Goal: Information Seeking & Learning: Compare options

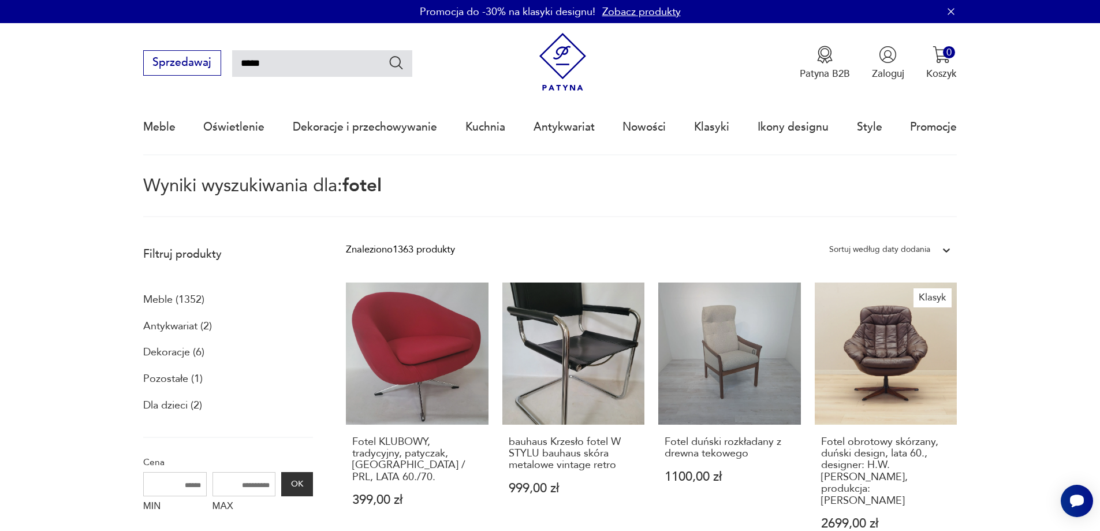
drag, startPoint x: 313, startPoint y: 66, endPoint x: 141, endPoint y: 68, distance: 172.1
click at [141, 68] on nav "Sprzedawaj ***** Patyna B2B Zaloguj 0 Koszyk Twój koszyk ( 0 ) Brak produktów w…" at bounding box center [550, 89] width 1100 height 132
type input "*******"
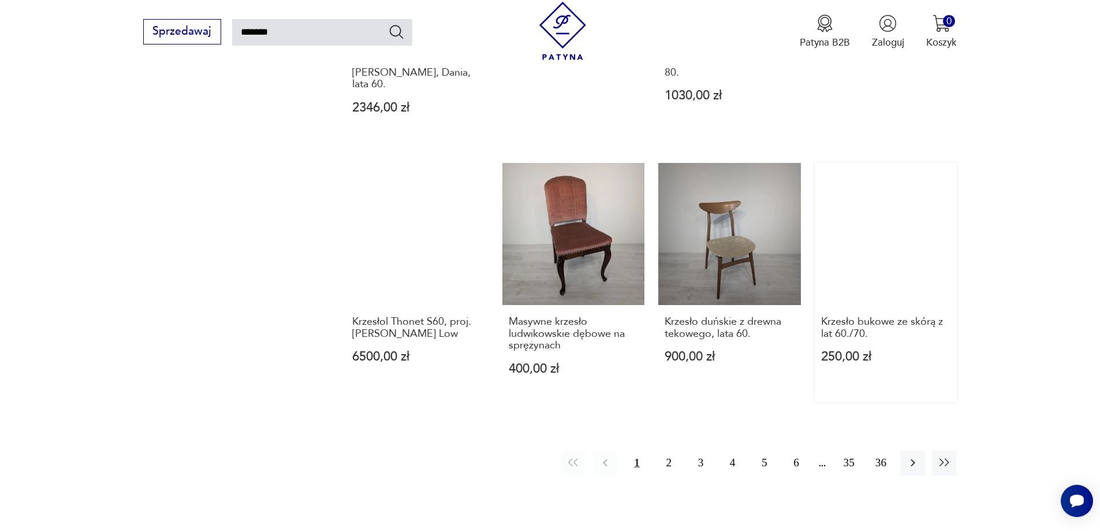
scroll to position [990, 0]
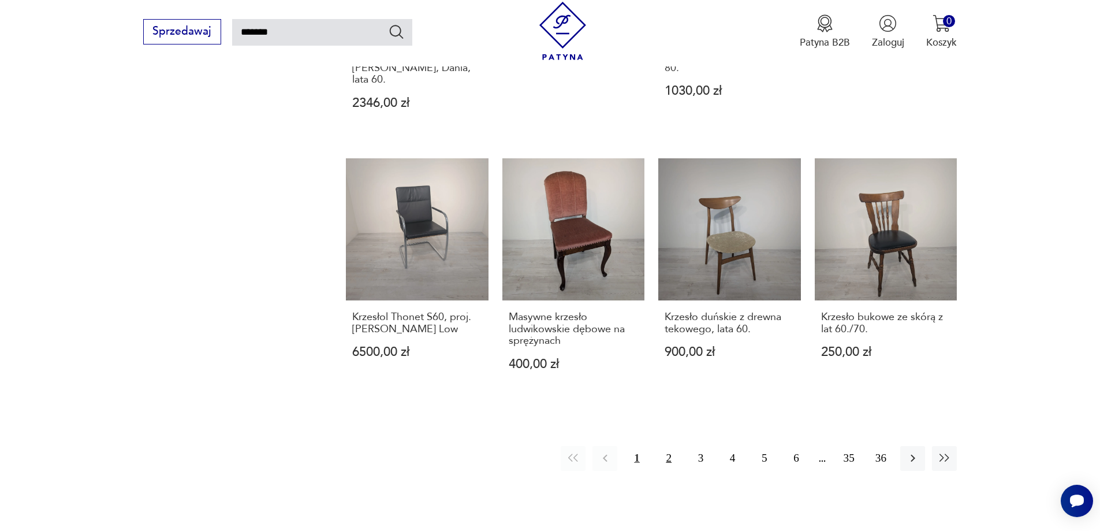
click at [675, 446] on button "2" at bounding box center [668, 458] width 25 height 25
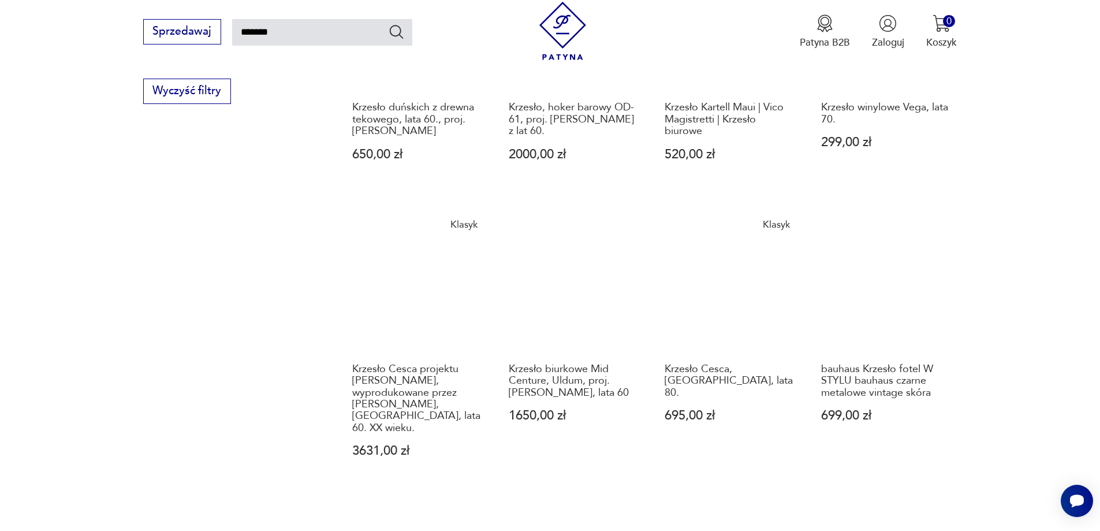
scroll to position [1106, 0]
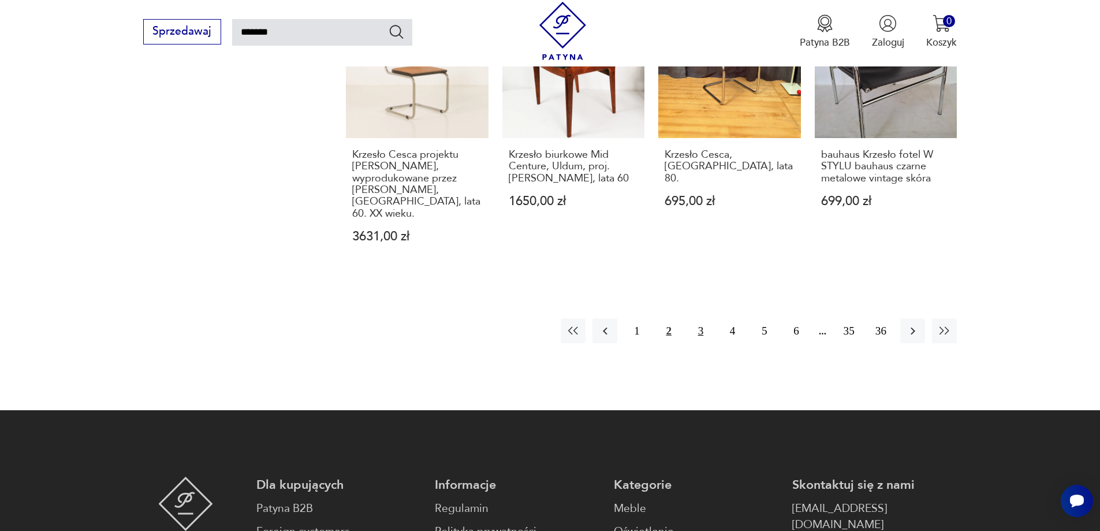
click at [697, 318] on button "3" at bounding box center [700, 330] width 25 height 25
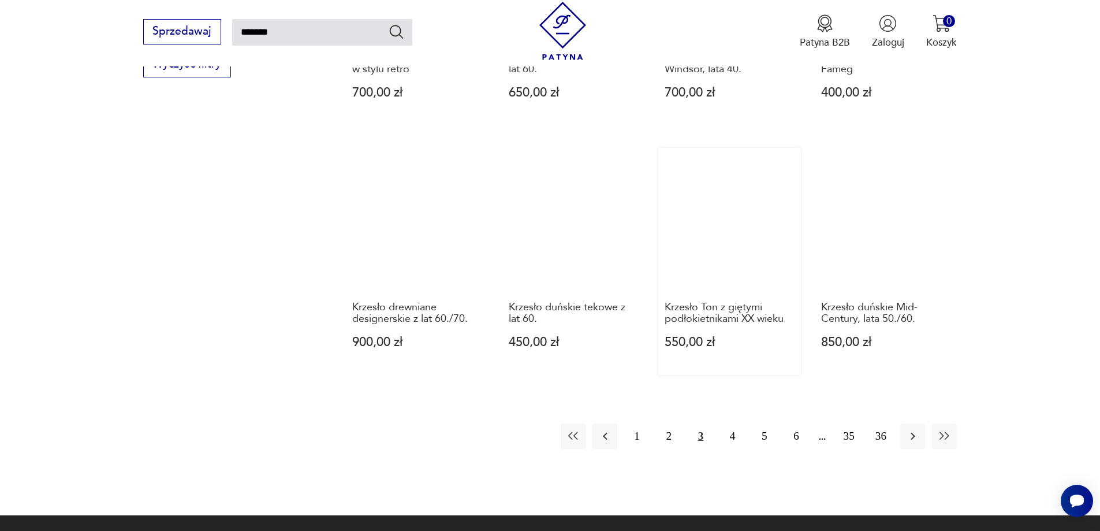
scroll to position [932, 0]
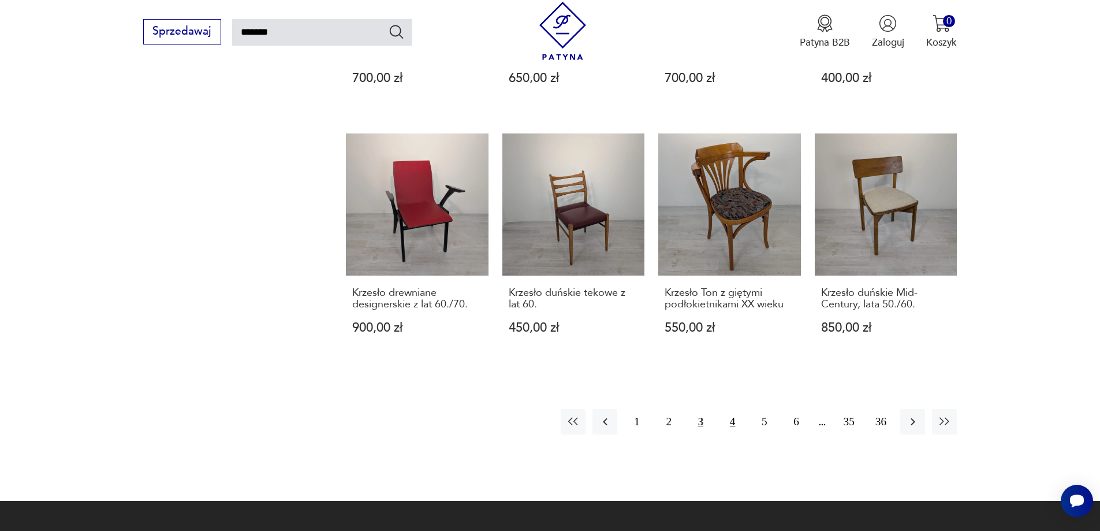
click at [729, 409] on button "4" at bounding box center [732, 421] width 25 height 25
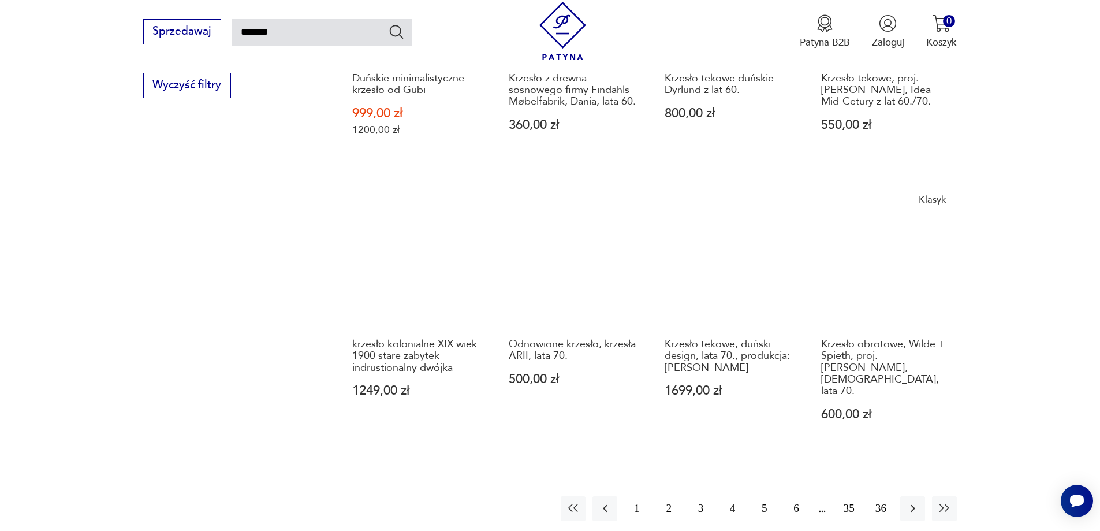
scroll to position [932, 0]
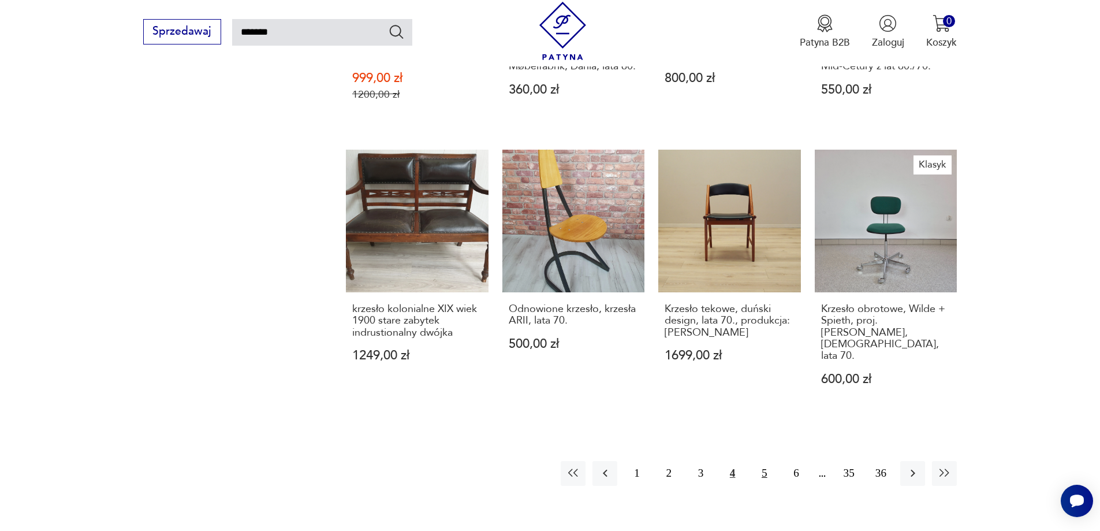
click at [759, 461] on button "5" at bounding box center [764, 473] width 25 height 25
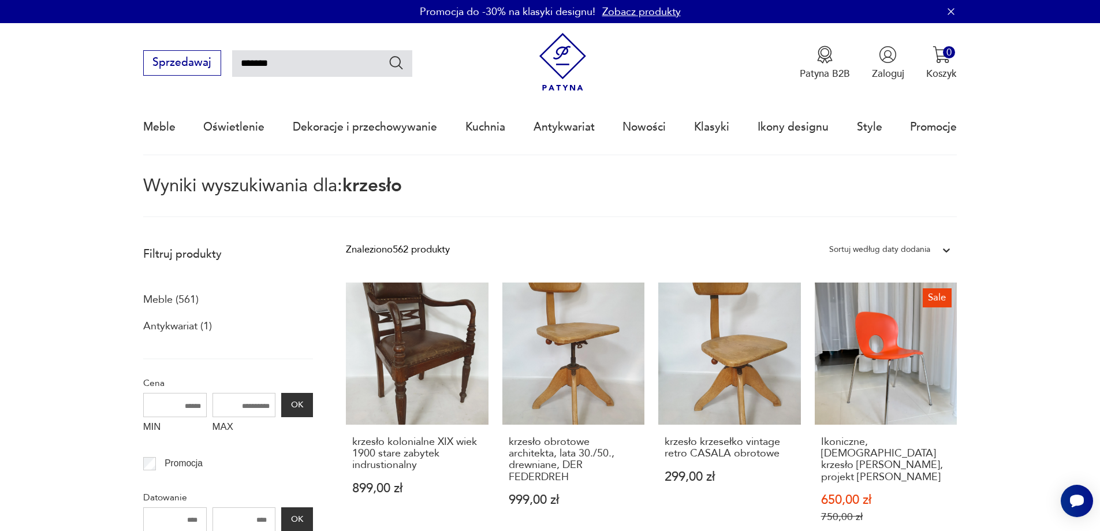
drag, startPoint x: 359, startPoint y: 64, endPoint x: 243, endPoint y: 68, distance: 115.5
click at [243, 68] on input "*******" at bounding box center [322, 63] width 180 height 27
type input "*"
type input "********"
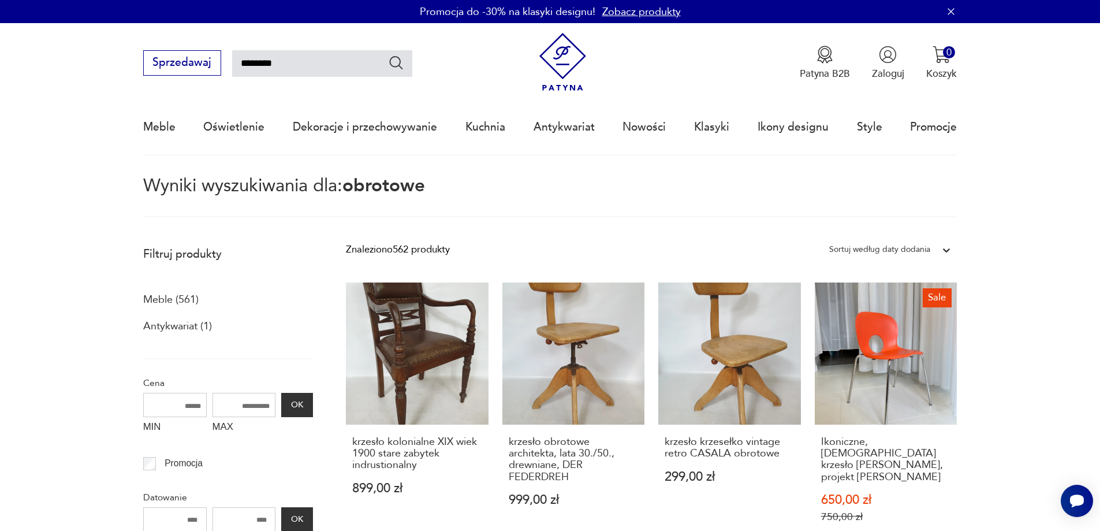
scroll to position [66, 0]
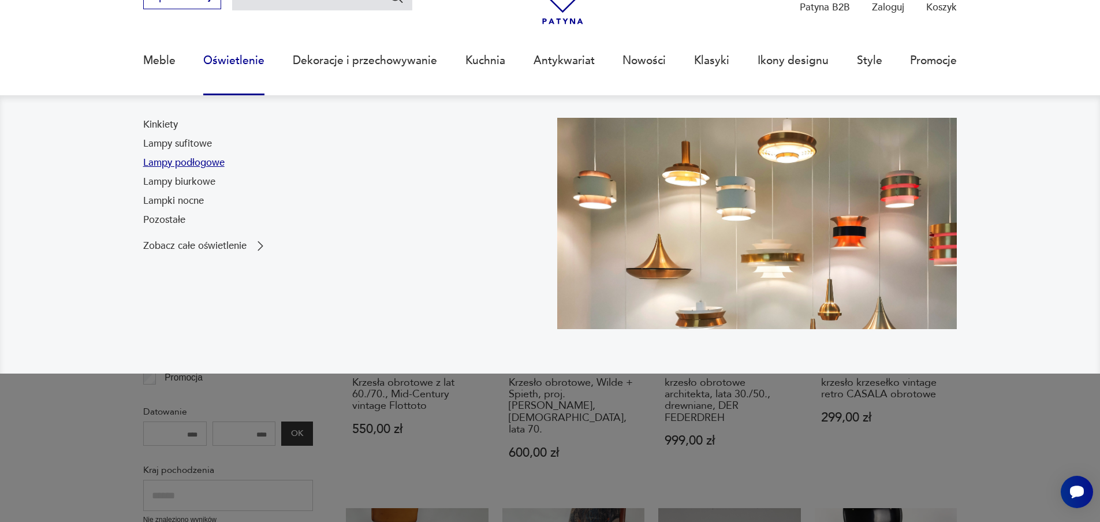
click at [208, 161] on link "Lampy podłogowe" at bounding box center [183, 163] width 81 height 14
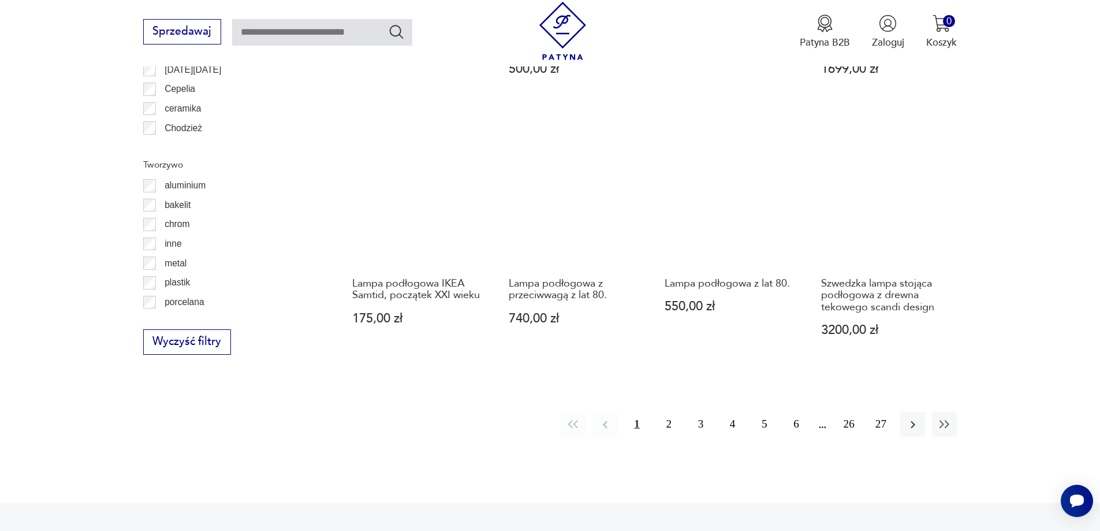
scroll to position [1210, 0]
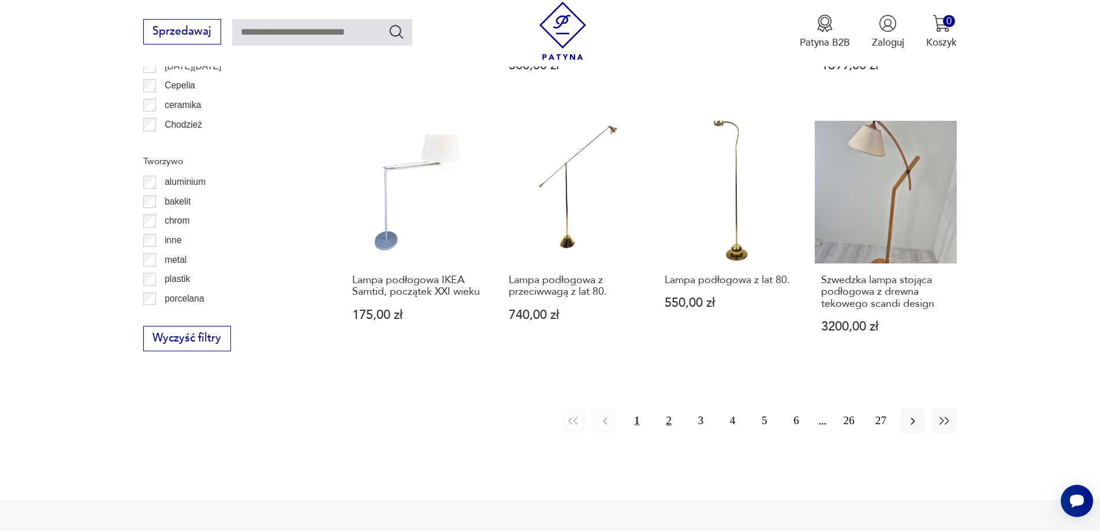
click at [667, 417] on button "2" at bounding box center [668, 420] width 25 height 25
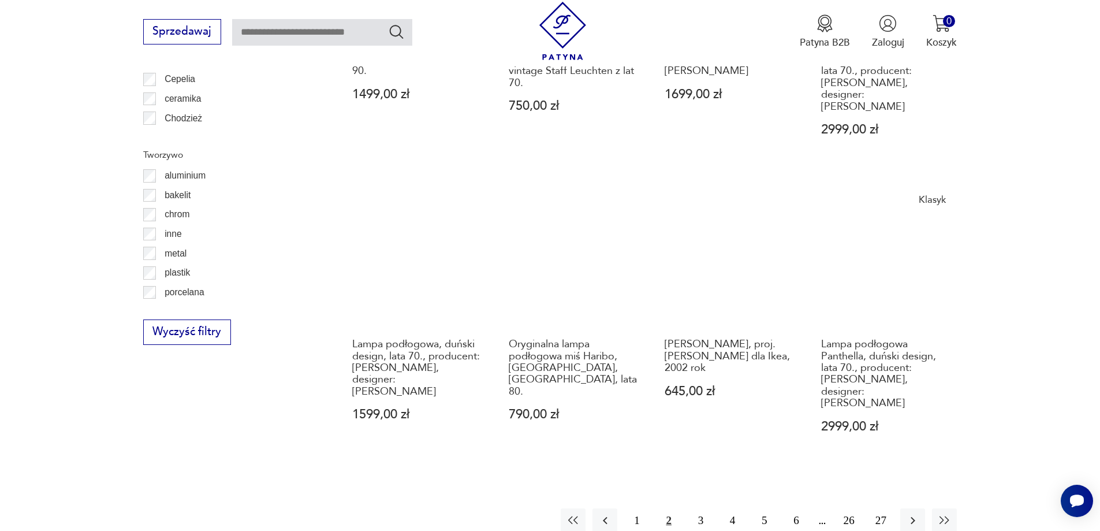
scroll to position [1324, 0]
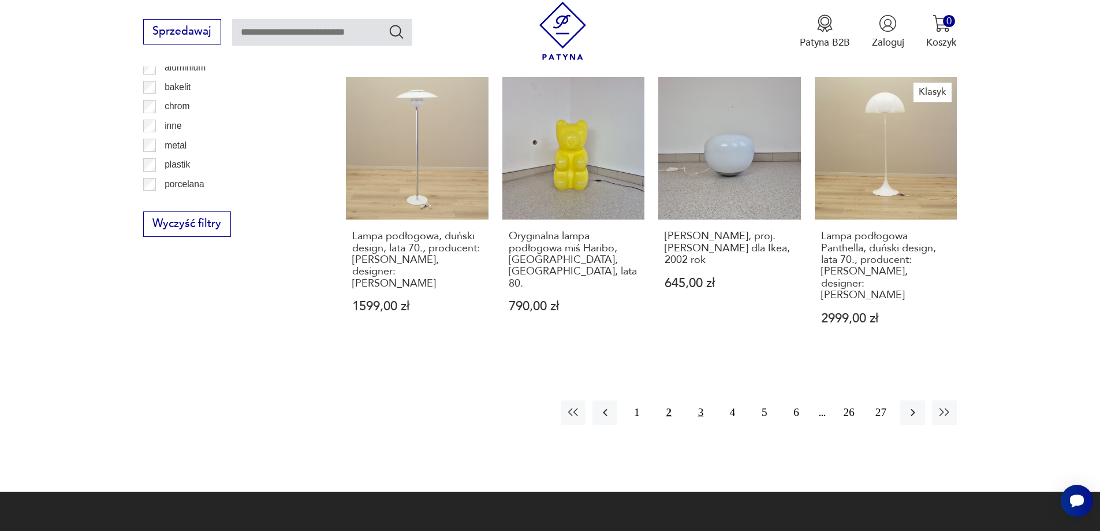
click at [696, 400] on button "3" at bounding box center [700, 412] width 25 height 25
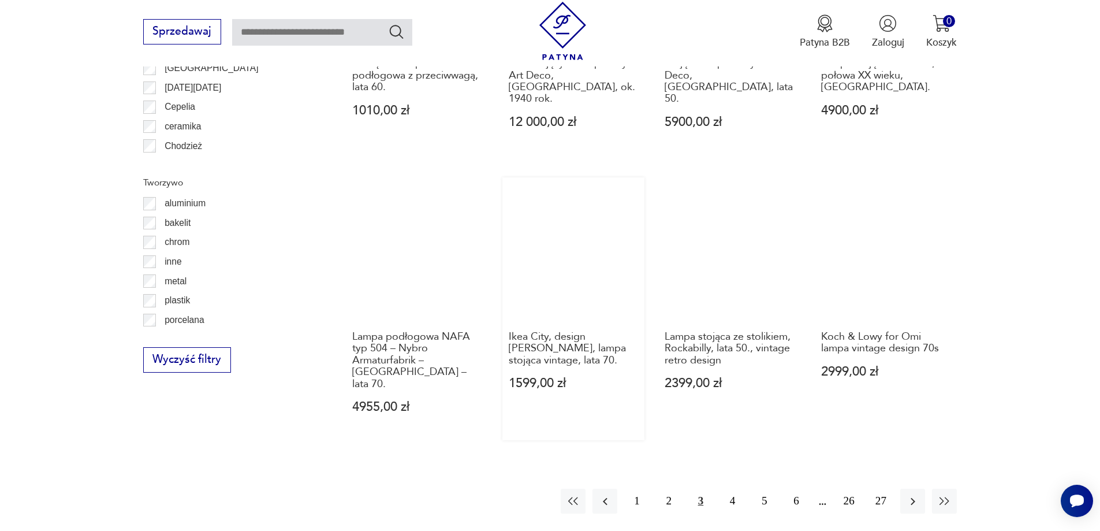
scroll to position [1209, 0]
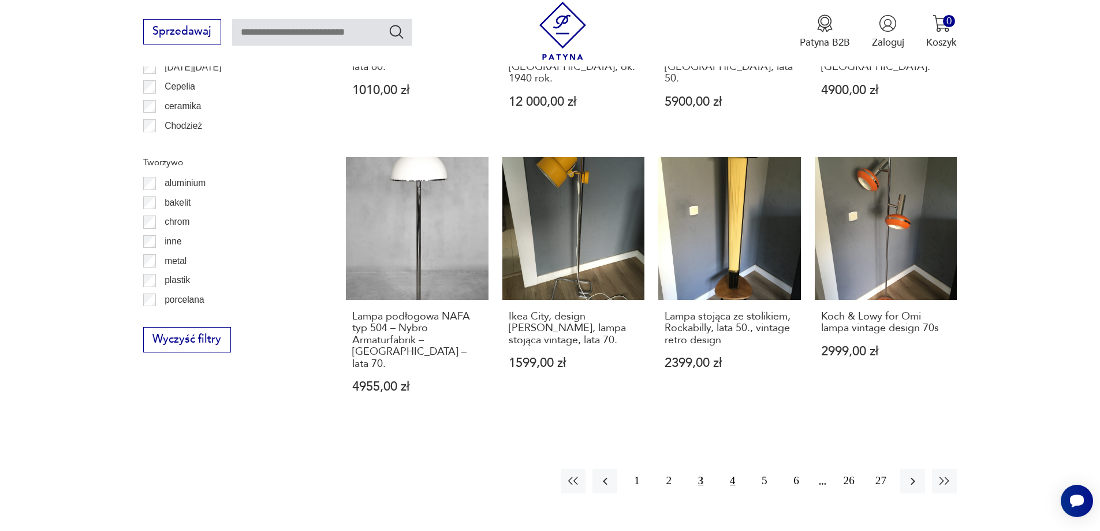
click at [730, 468] on button "4" at bounding box center [732, 480] width 25 height 25
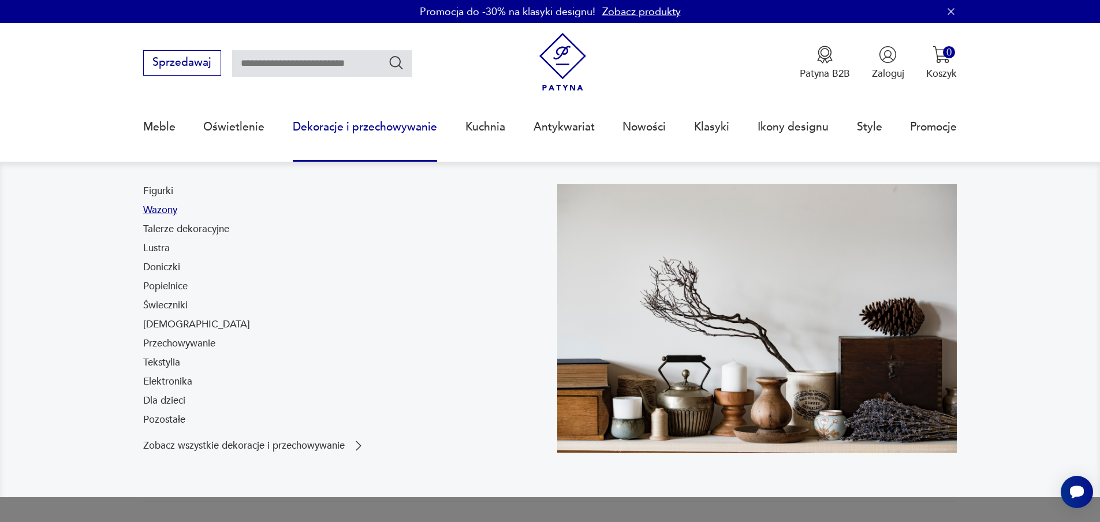
click at [162, 217] on link "Wazony" at bounding box center [160, 210] width 34 height 14
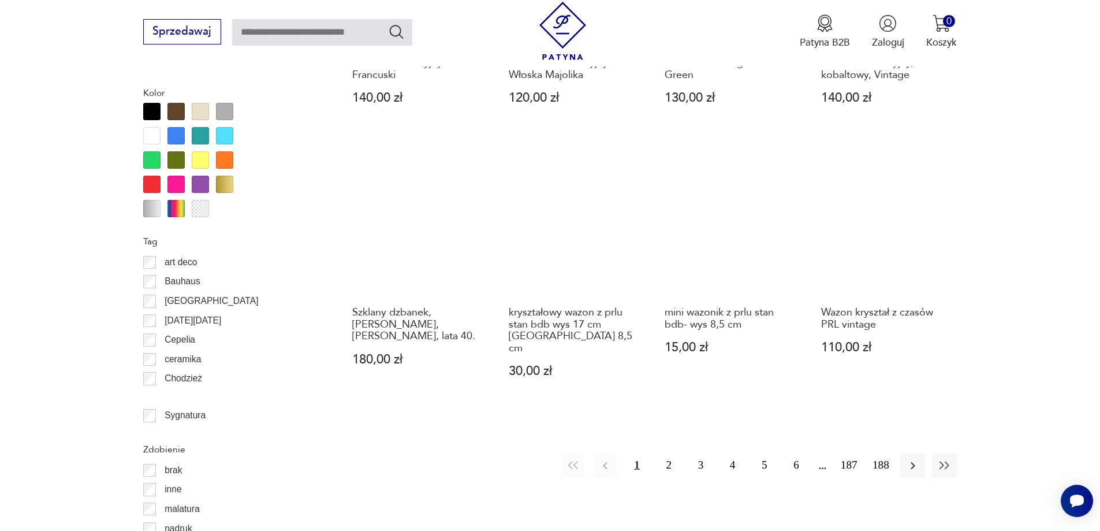
scroll to position [1324, 0]
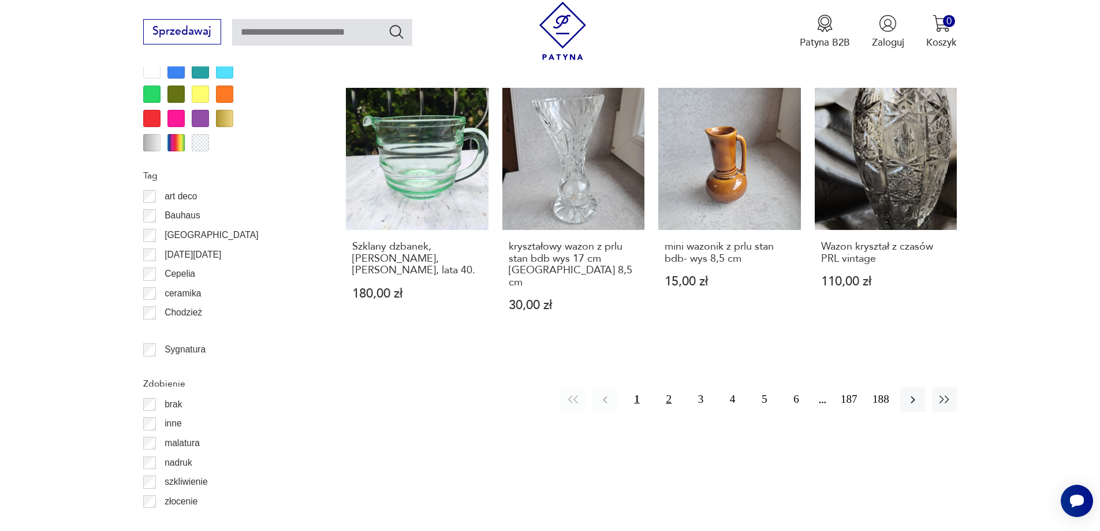
click at [667, 387] on button "2" at bounding box center [668, 399] width 25 height 25
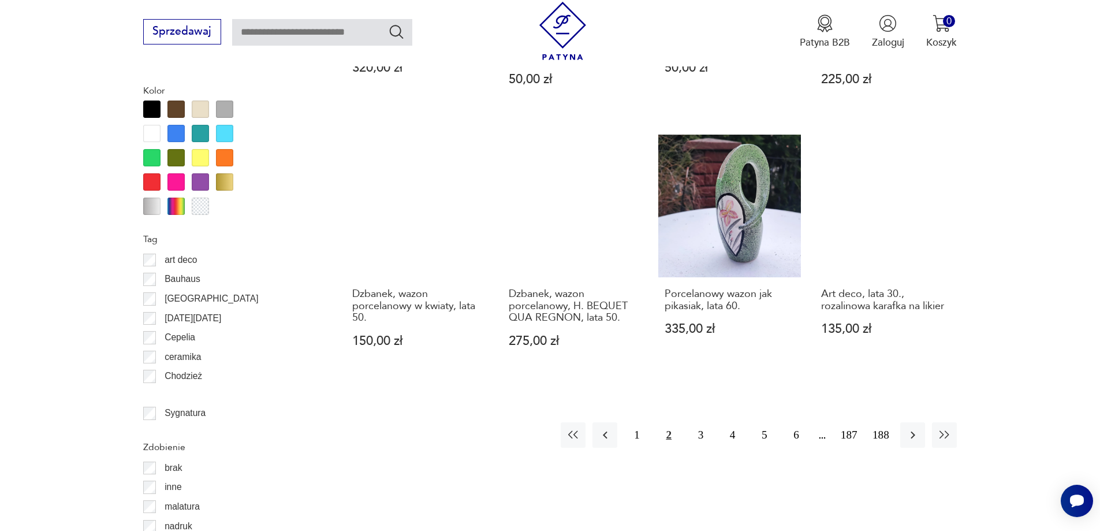
scroll to position [1366, 0]
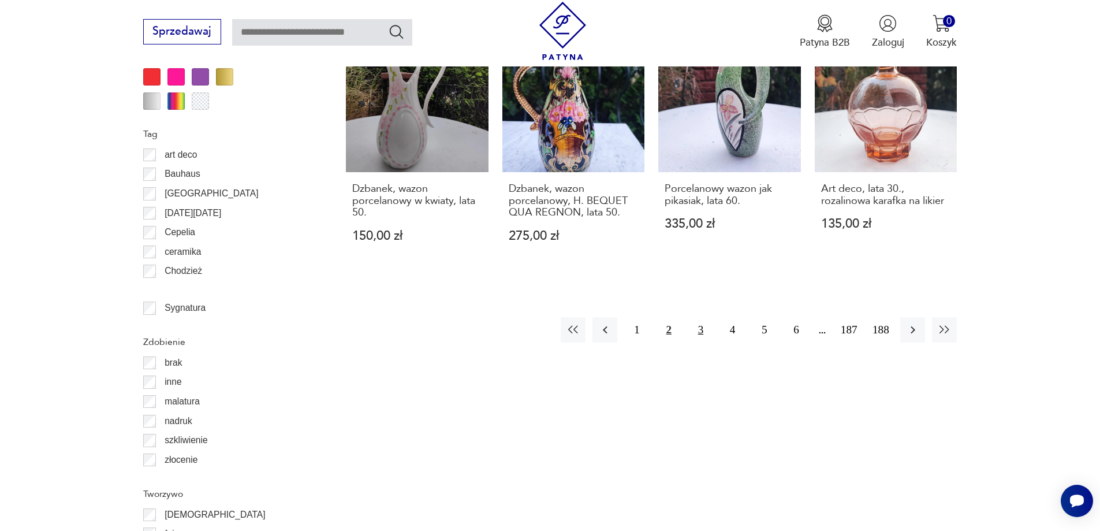
click at [706, 317] on button "3" at bounding box center [700, 329] width 25 height 25
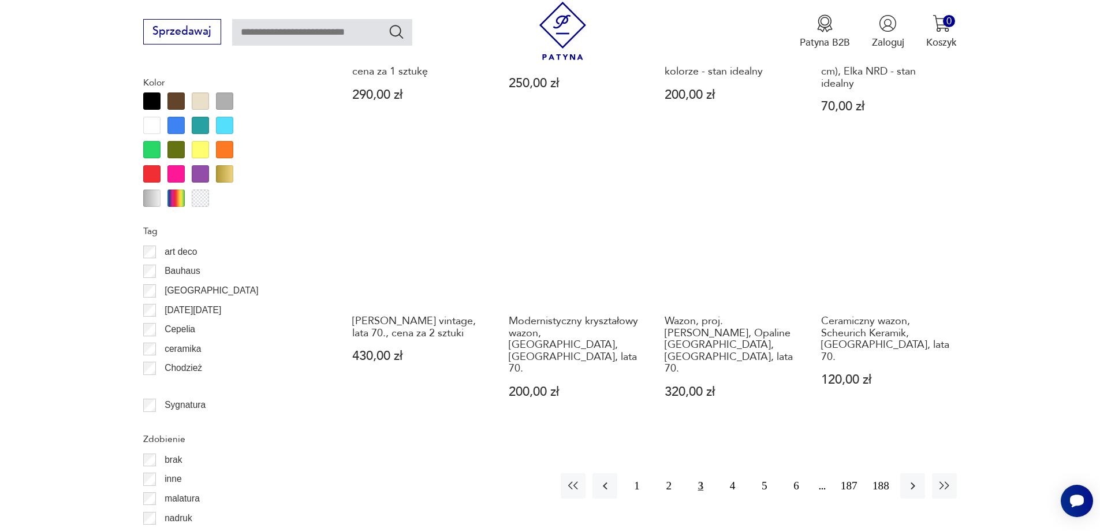
scroll to position [1308, 0]
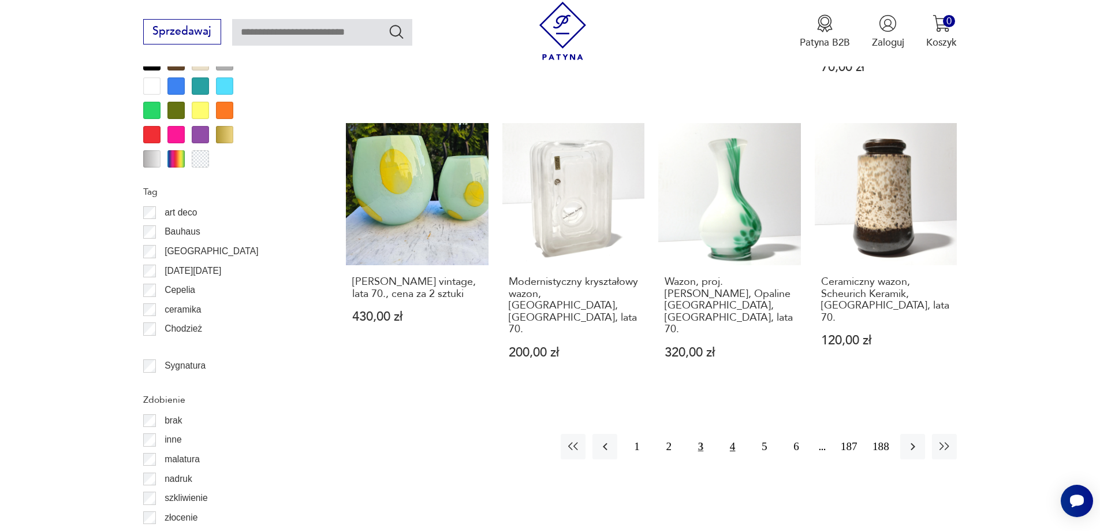
click at [730, 434] on button "4" at bounding box center [732, 446] width 25 height 25
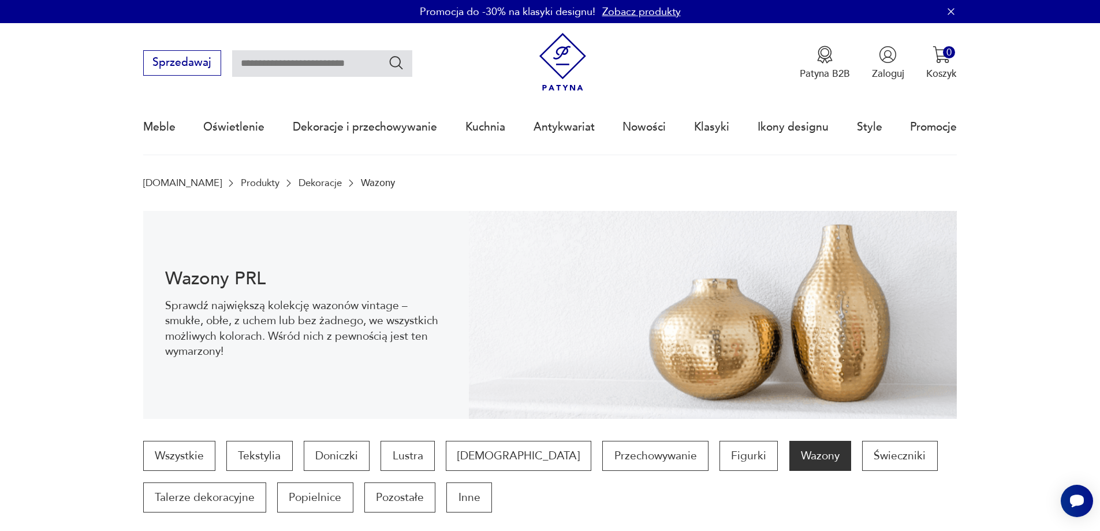
click at [353, 57] on input "text" at bounding box center [322, 63] width 180 height 27
type input "********"
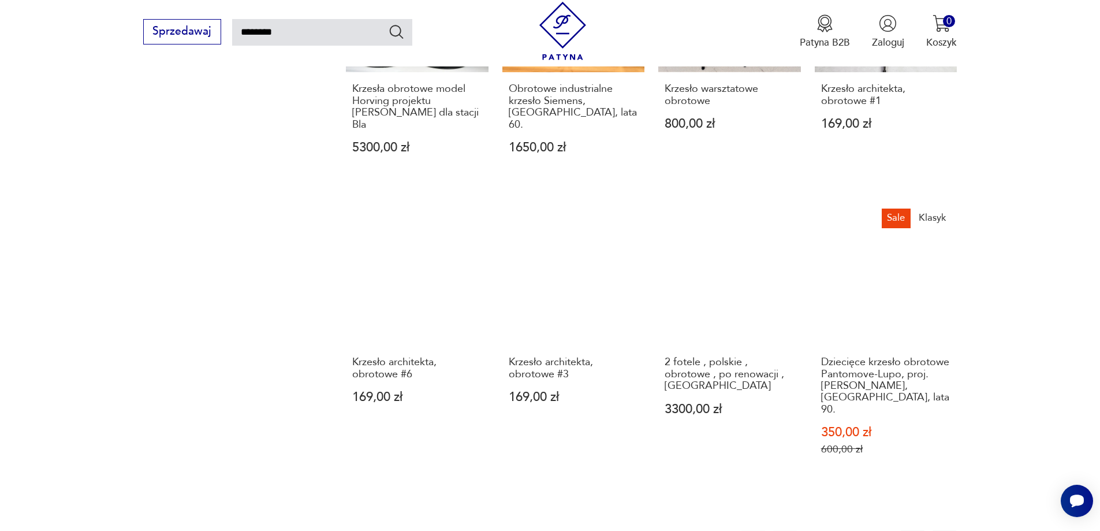
scroll to position [924, 0]
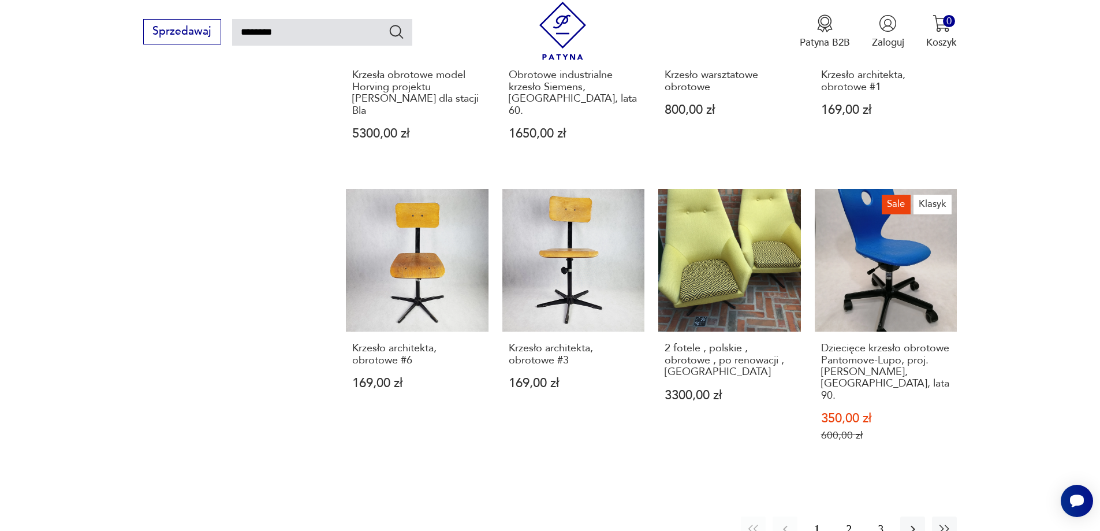
click at [853, 516] on button "2" at bounding box center [849, 528] width 25 height 25
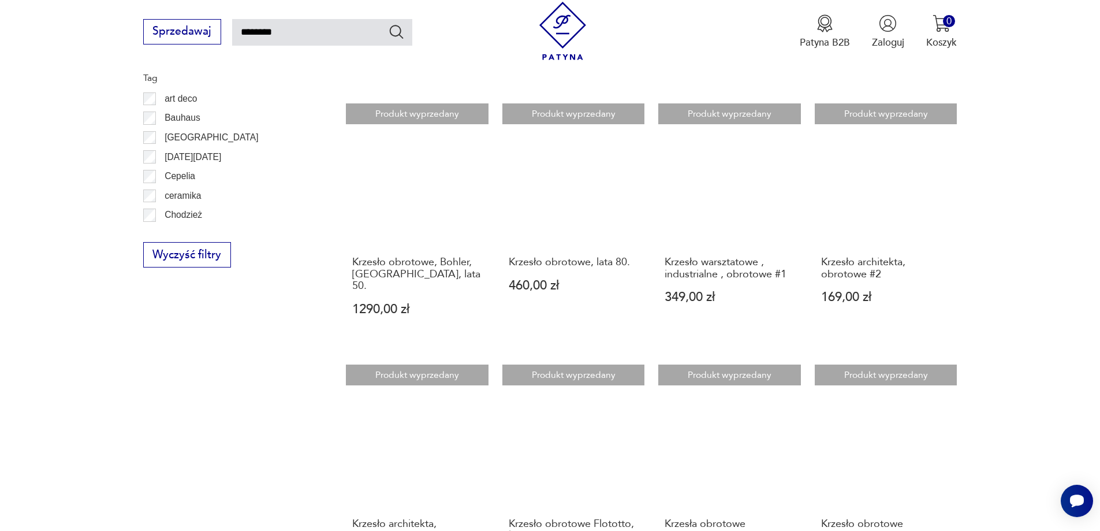
scroll to position [875, 0]
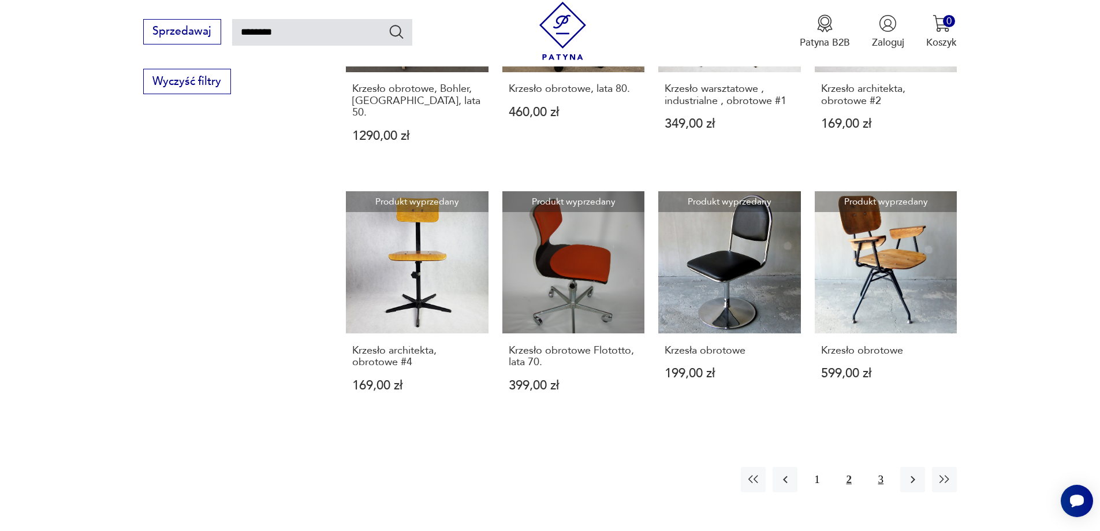
click at [882, 467] on button "3" at bounding box center [880, 479] width 25 height 25
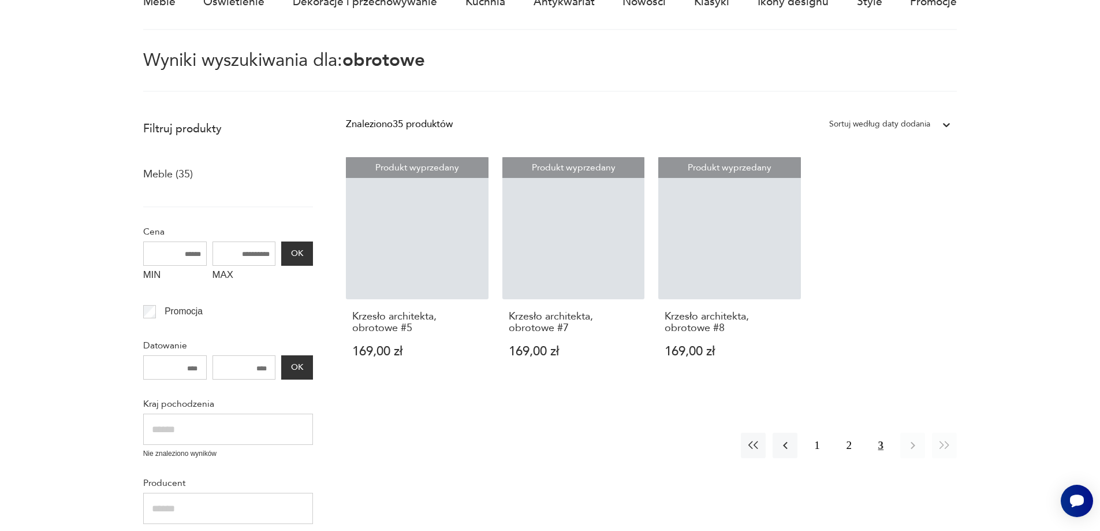
scroll to position [182, 0]
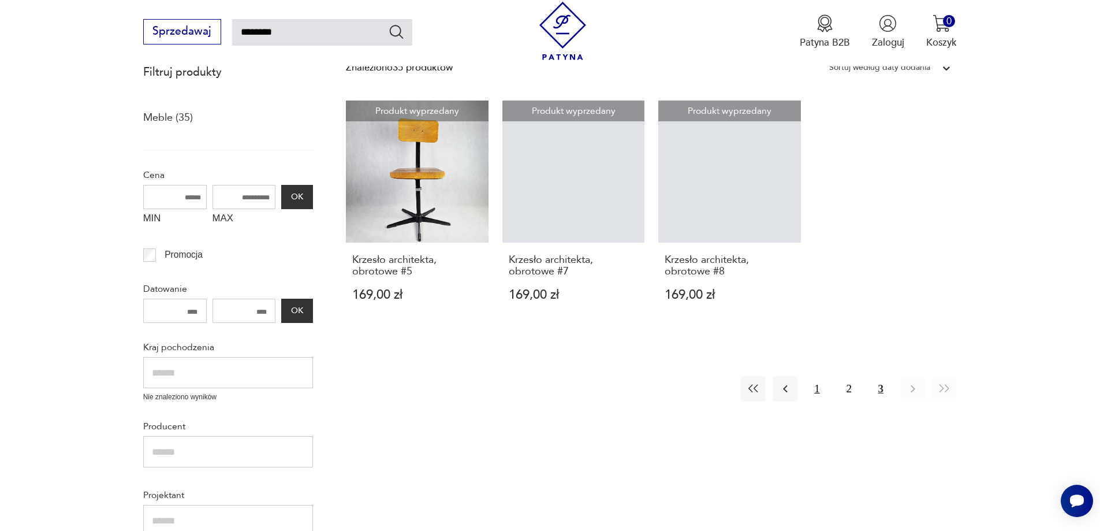
click at [816, 389] on button "1" at bounding box center [816, 388] width 25 height 25
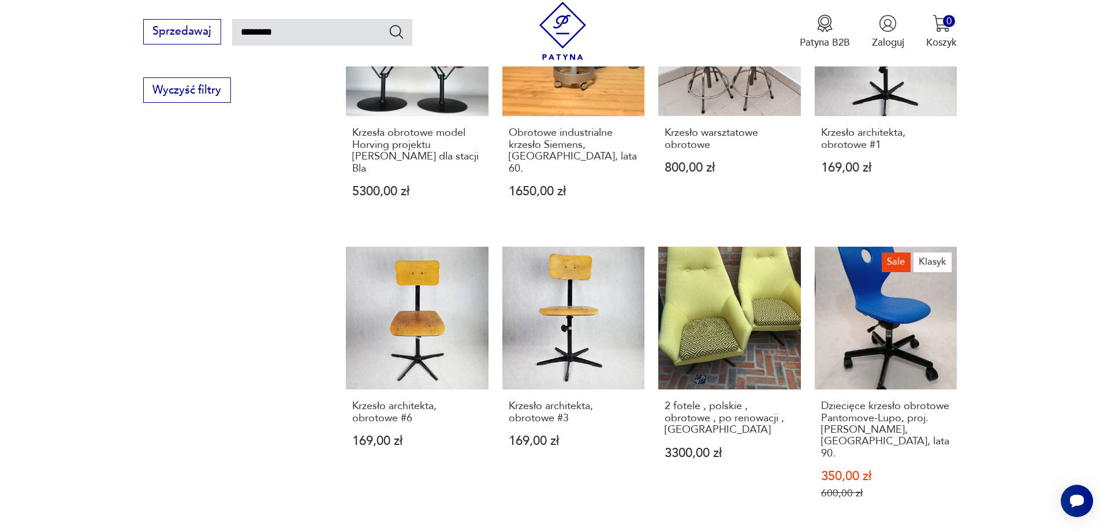
scroll to position [990, 0]
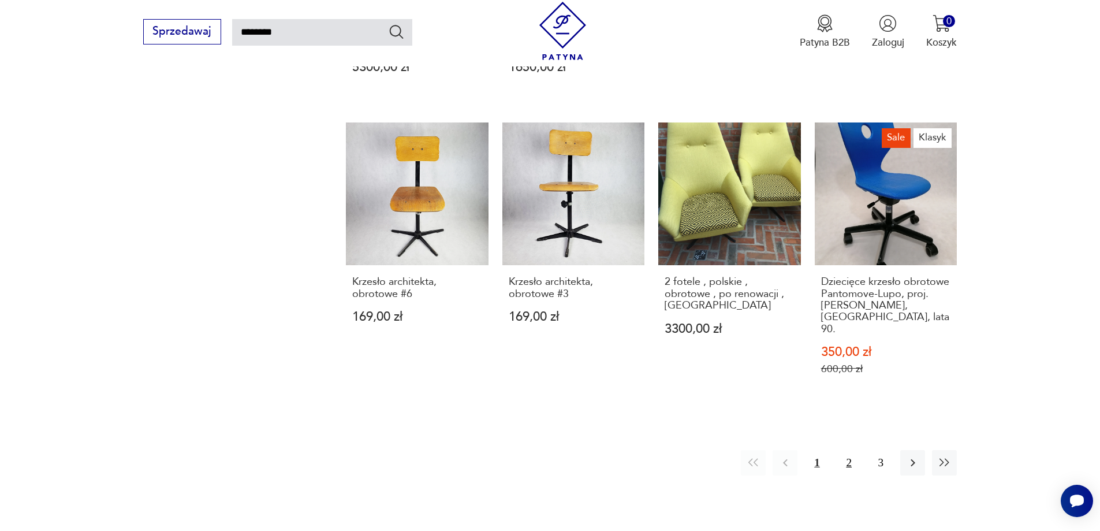
click at [855, 450] on button "2" at bounding box center [849, 462] width 25 height 25
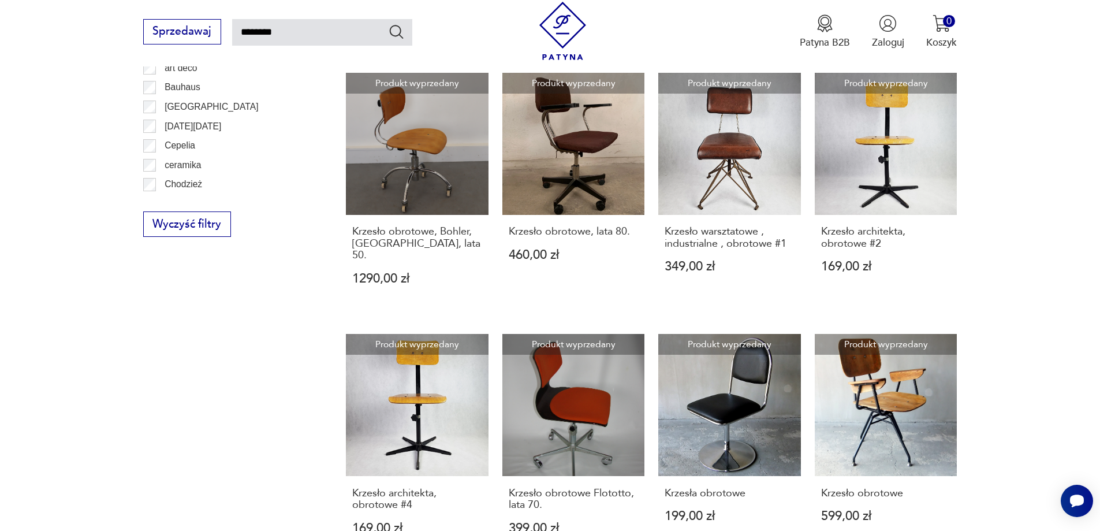
scroll to position [817, 0]
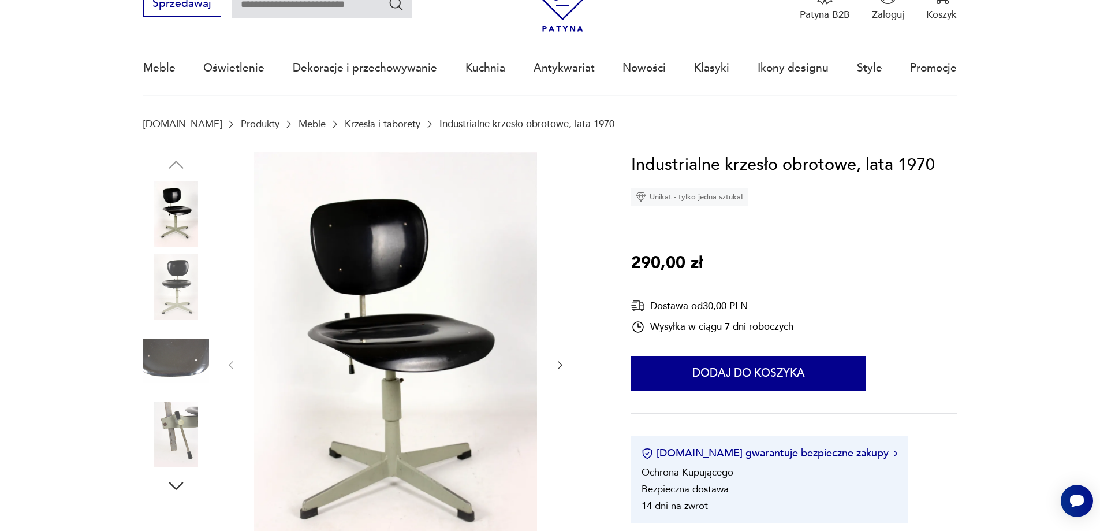
scroll to position [115, 0]
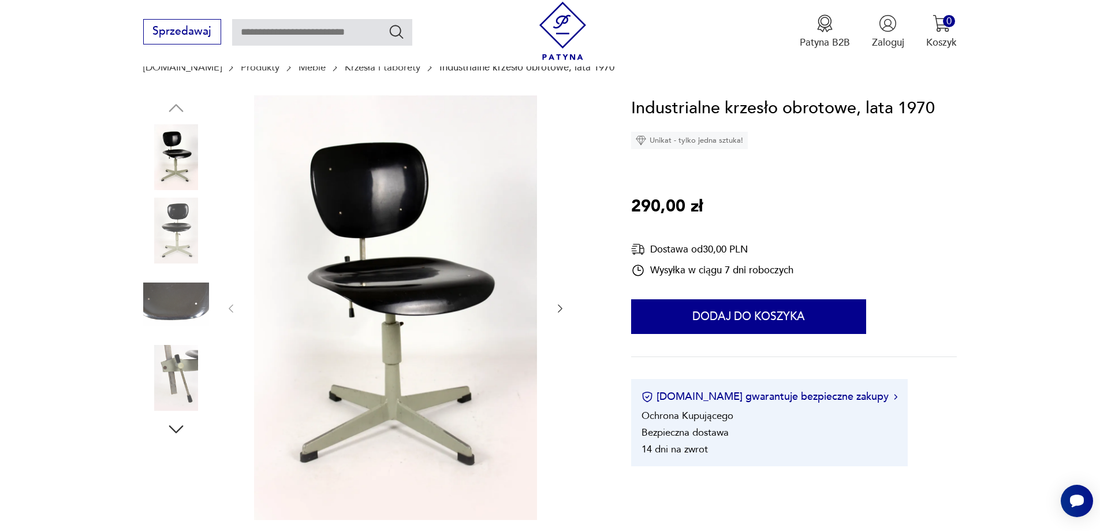
click at [182, 355] on img at bounding box center [176, 378] width 66 height 66
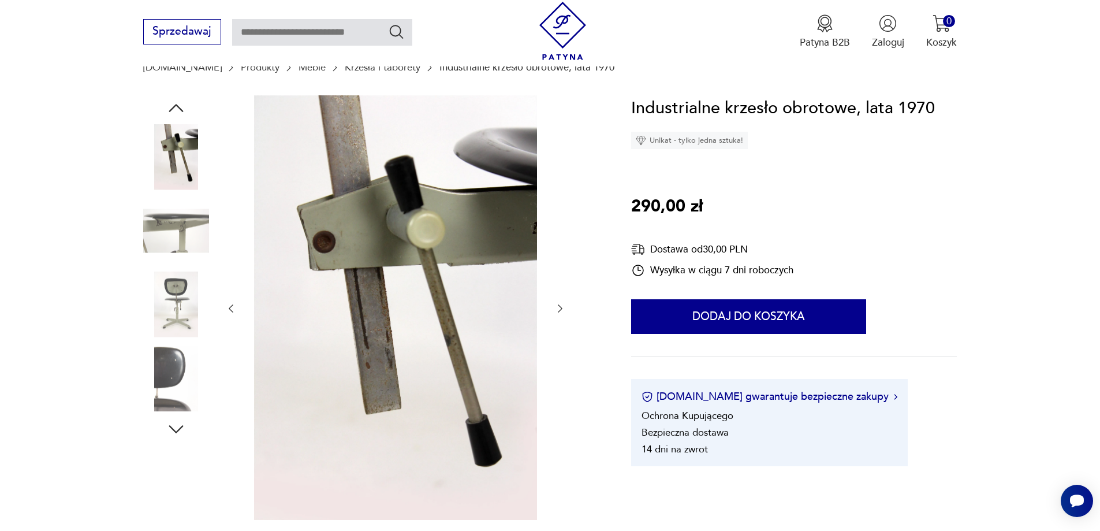
click at [180, 225] on img at bounding box center [176, 230] width 66 height 66
